Goal: Task Accomplishment & Management: Manage account settings

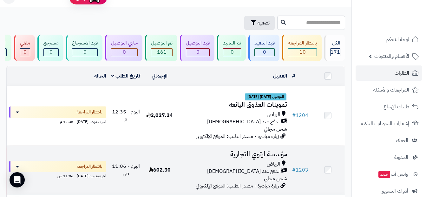
scroll to position [13, 0]
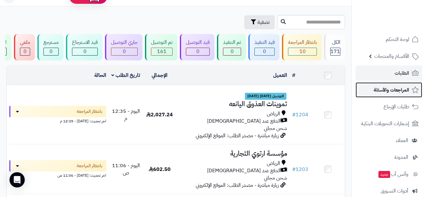
click at [394, 91] on span "المراجعات والأسئلة" at bounding box center [392, 89] width 36 height 9
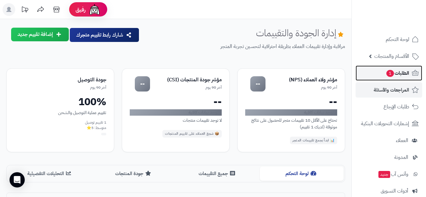
click at [398, 72] on span "الطلبات 1" at bounding box center [397, 72] width 23 height 9
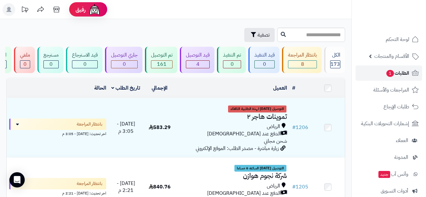
click at [395, 70] on span "الطلبات 1" at bounding box center [397, 72] width 23 height 9
click at [397, 72] on span "الطلبات 1" at bounding box center [397, 72] width 23 height 9
click at [395, 78] on link "الطلبات 1" at bounding box center [388, 72] width 67 height 15
click at [387, 74] on span "1" at bounding box center [390, 73] width 8 height 7
click at [399, 73] on span "الطلبات 1" at bounding box center [397, 72] width 23 height 9
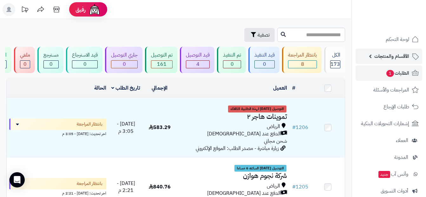
click at [382, 58] on span "الأقسام والمنتجات" at bounding box center [391, 56] width 35 height 9
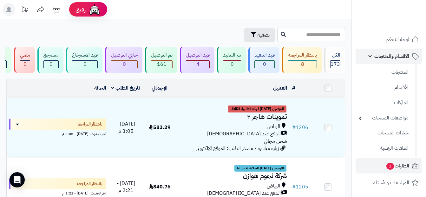
click at [380, 63] on link "الأقسام والمنتجات" at bounding box center [388, 56] width 67 height 15
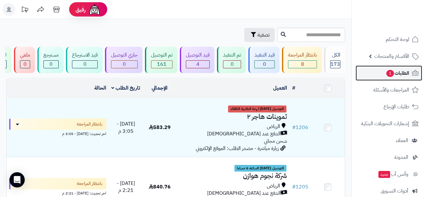
click at [380, 71] on link "الطلبات 1" at bounding box center [388, 72] width 67 height 15
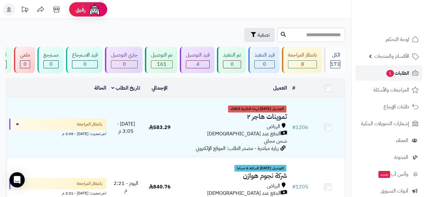
click at [395, 73] on span "الطلبات 1" at bounding box center [397, 72] width 23 height 9
click at [407, 73] on span "الطلبات 1" at bounding box center [397, 72] width 23 height 9
click at [336, 59] on div "الكل 173" at bounding box center [334, 60] width 21 height 26
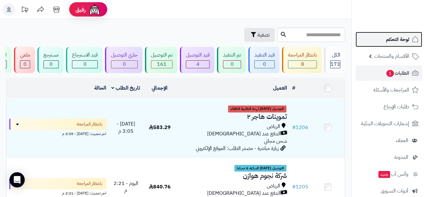
click at [395, 39] on span "لوحة التحكم" at bounding box center [397, 39] width 23 height 9
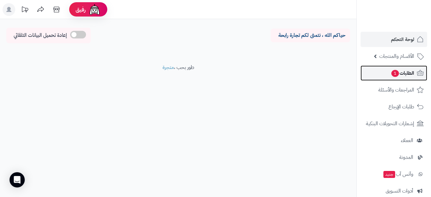
click at [404, 75] on span "الطلبات 1" at bounding box center [401, 72] width 23 height 9
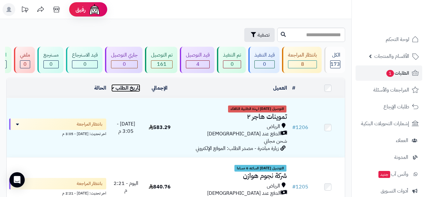
click at [115, 92] on link "تاريخ الطلب" at bounding box center [125, 88] width 29 height 8
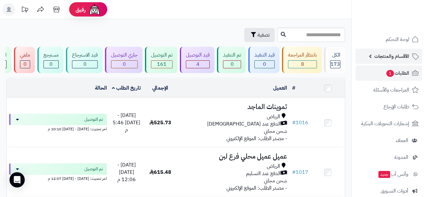
click at [410, 58] on link "الأقسام والمنتجات" at bounding box center [388, 56] width 67 height 15
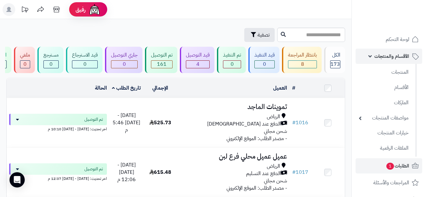
click at [407, 49] on link "الأقسام والمنتجات" at bounding box center [388, 56] width 67 height 15
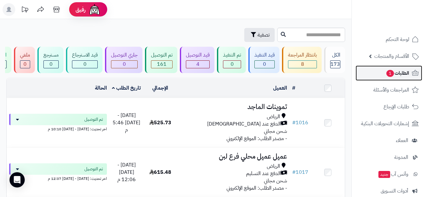
click at [403, 75] on span "الطلبات 1" at bounding box center [397, 72] width 23 height 9
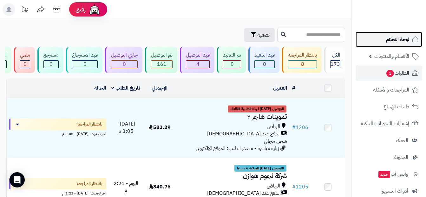
click at [403, 46] on link "لوحة التحكم" at bounding box center [388, 39] width 67 height 15
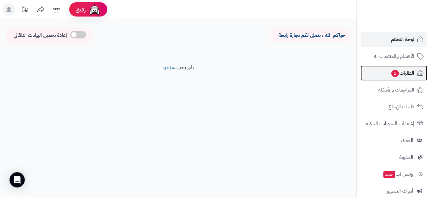
click at [404, 74] on span "الطلبات 1" at bounding box center [401, 72] width 23 height 9
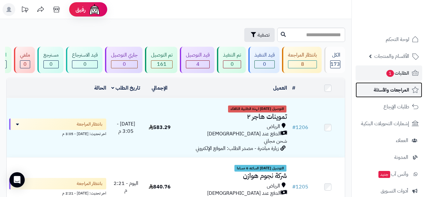
click at [388, 91] on span "المراجعات والأسئلة" at bounding box center [392, 89] width 36 height 9
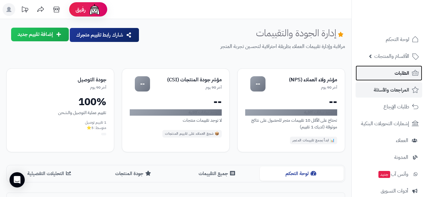
click at [391, 71] on link "الطلبات" at bounding box center [388, 72] width 67 height 15
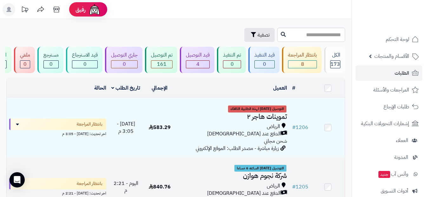
click at [209, 176] on h3 "شركة نجوم هوازن" at bounding box center [233, 175] width 108 height 7
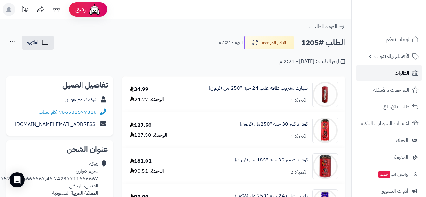
click at [399, 70] on span "الطلبات" at bounding box center [401, 72] width 15 height 9
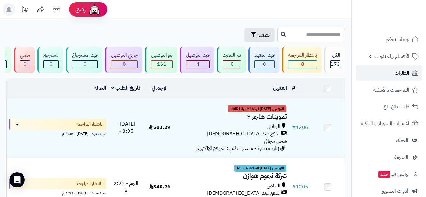
click at [407, 78] on link "الطلبات" at bounding box center [388, 72] width 67 height 15
click at [390, 71] on link "الطلبات" at bounding box center [388, 72] width 67 height 15
click at [405, 77] on span "الطلبات" at bounding box center [401, 72] width 15 height 9
drag, startPoint x: 404, startPoint y: 76, endPoint x: 403, endPoint y: 72, distance: 3.8
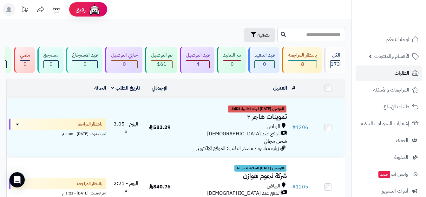
click at [403, 76] on span "الطلبات" at bounding box center [401, 72] width 15 height 9
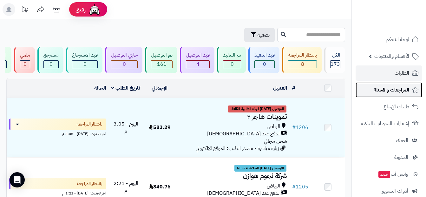
click at [394, 94] on link "المراجعات والأسئلة" at bounding box center [388, 89] width 67 height 15
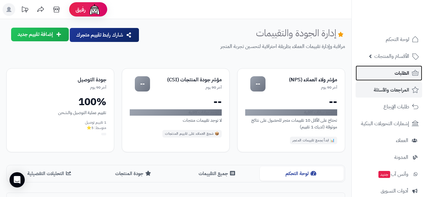
click at [401, 74] on span "الطلبات" at bounding box center [401, 72] width 15 height 9
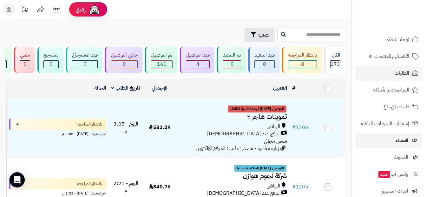
scroll to position [32, 0]
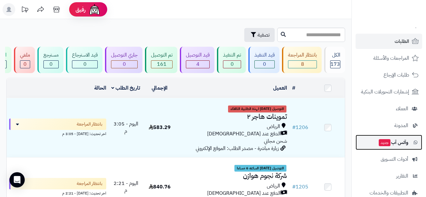
click at [397, 145] on span "وآتس آب جديد" at bounding box center [393, 142] width 30 height 9
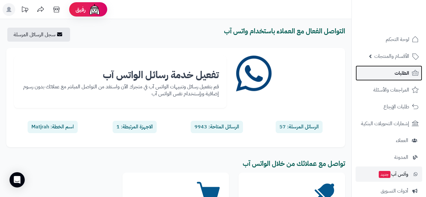
click at [397, 76] on span "الطلبات" at bounding box center [401, 72] width 15 height 9
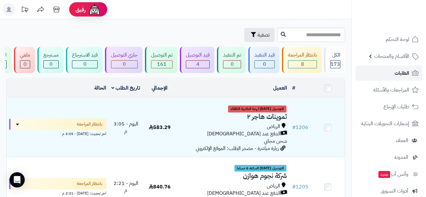
click at [394, 76] on span "الطلبات" at bounding box center [401, 72] width 15 height 9
